Goal: Task Accomplishment & Management: Manage account settings

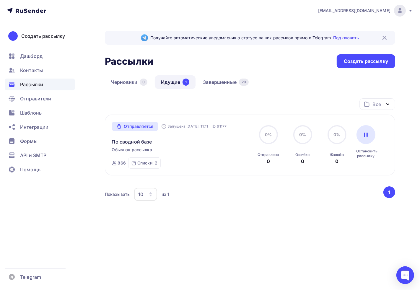
click at [165, 237] on div "Все Все папки Создать новую папку Отправляется Запущена [DATE], 11:11 ID 61177 …" at bounding box center [250, 167] width 290 height 139
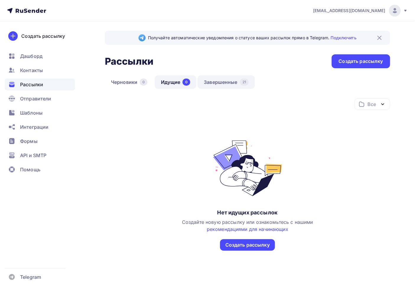
click at [235, 87] on link "Завершенные 21" at bounding box center [226, 82] width 57 height 14
click at [234, 86] on link "Завершенные 21" at bounding box center [226, 82] width 57 height 14
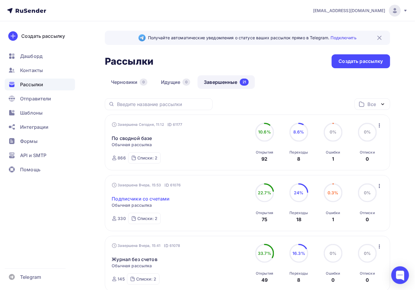
click at [147, 200] on link "Подписчики со счетами" at bounding box center [141, 198] width 58 height 7
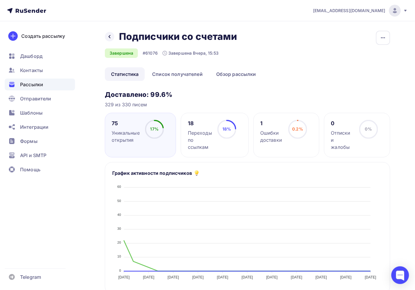
click at [288, 126] on div "0.2% 0.2%" at bounding box center [298, 132] width 30 height 24
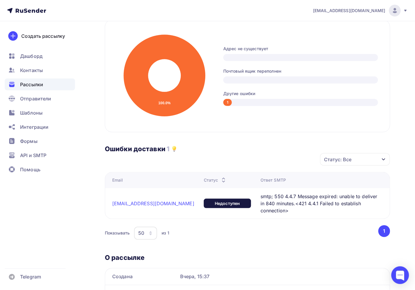
scroll to position [164, 0]
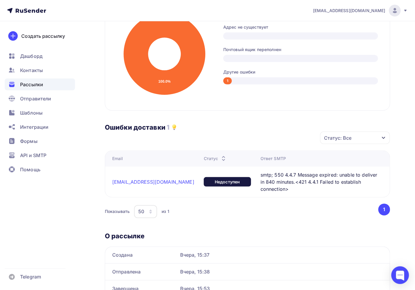
click at [292, 182] on span "smtp; 550 4.4.7 Message expired: unable to deliver in 840 minutes.<421 4.4.1 Fa…" at bounding box center [320, 181] width 118 height 21
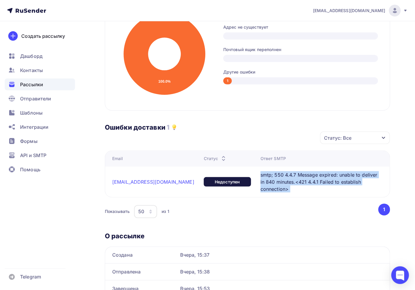
click at [292, 182] on span "smtp; 550 4.4.7 Message expired: unable to deliver in 840 minutes.<421 4.4.1 Fa…" at bounding box center [320, 181] width 118 height 21
click at [287, 184] on span "smtp; 550 4.4.7 Message expired: unable to deliver in 840 minutes.<421 4.4.1 Fa…" at bounding box center [320, 181] width 118 height 21
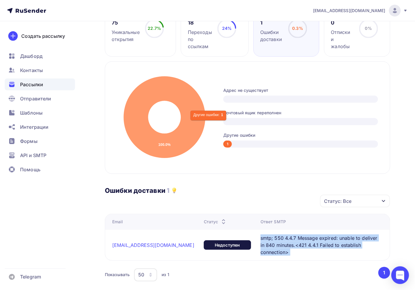
scroll to position [0, 0]
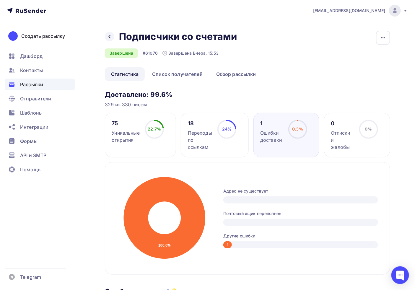
click at [40, 63] on ul "Дашборд Контакты Рассылки Отправители Шаблоны Интеграции Формы API и SMTP Помощь" at bounding box center [40, 114] width 70 height 128
click at [40, 64] on div "Контакты" at bounding box center [40, 70] width 70 height 12
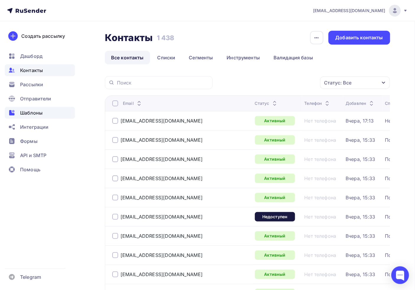
click at [39, 116] on span "Шаблоны" at bounding box center [31, 112] width 22 height 7
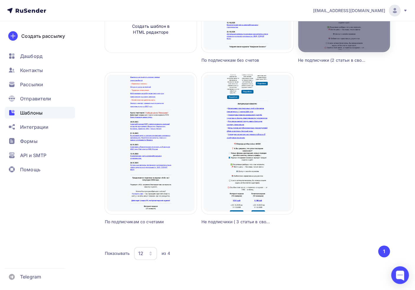
scroll to position [166, 0]
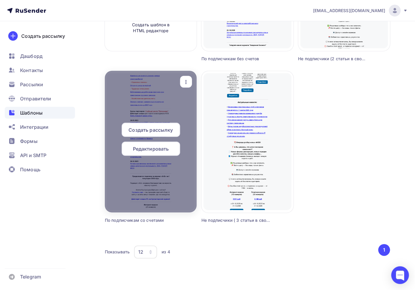
click at [154, 146] on span "Редактировать" at bounding box center [151, 148] width 36 height 7
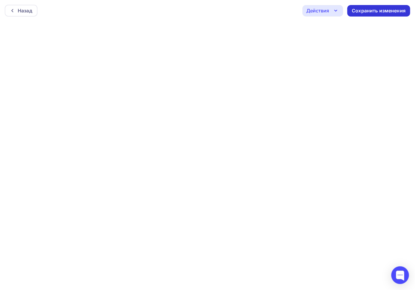
click at [393, 10] on div "Сохранить изменения" at bounding box center [379, 10] width 54 height 7
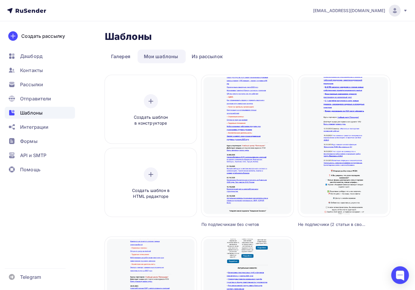
click at [73, 213] on div "Создать рассылку Дашборд Контакты Рассылки Отправители Шаблоны Интеграции Формы…" at bounding box center [40, 155] width 80 height 269
click at [32, 87] on span "Рассылки" at bounding box center [31, 84] width 23 height 7
